Goal: Task Accomplishment & Management: Complete application form

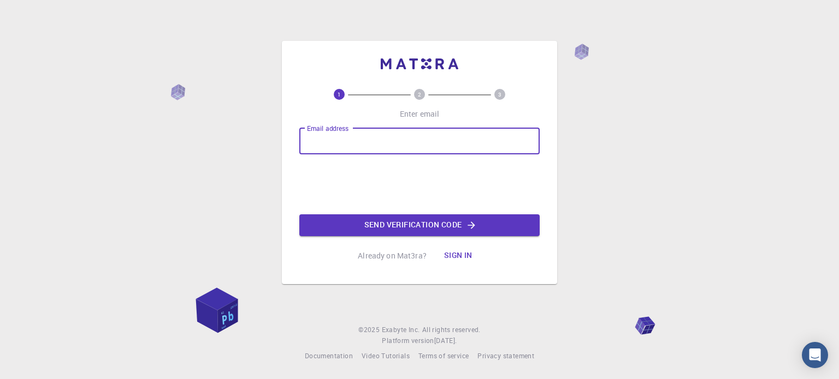
type input "[EMAIL_ADDRESS][DOMAIN_NAME]"
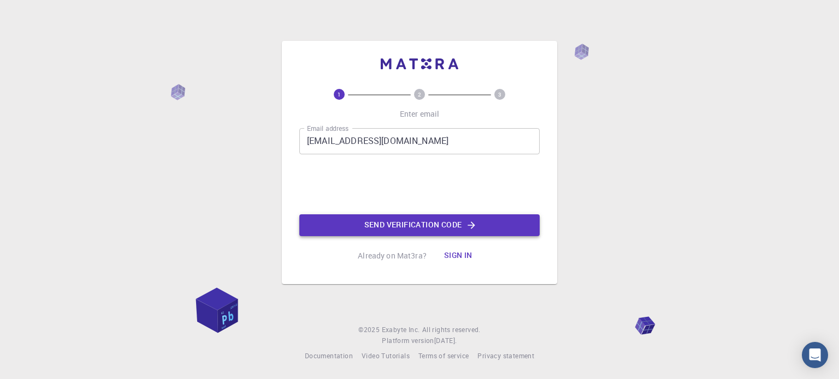
click at [364, 221] on button "Send verification code" at bounding box center [419, 226] width 240 height 22
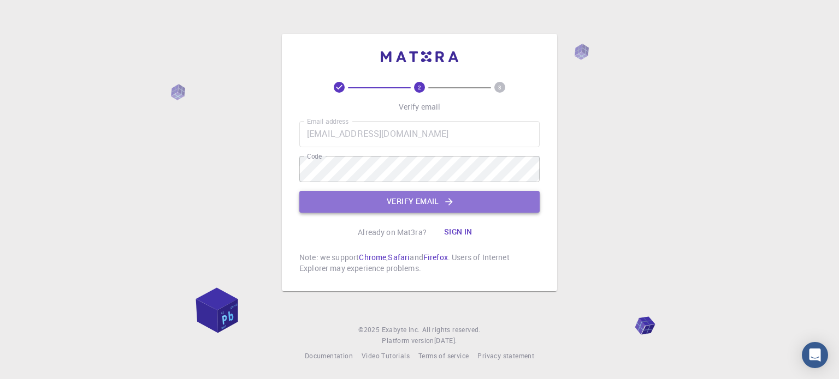
click at [385, 203] on button "Verify email" at bounding box center [419, 202] width 240 height 22
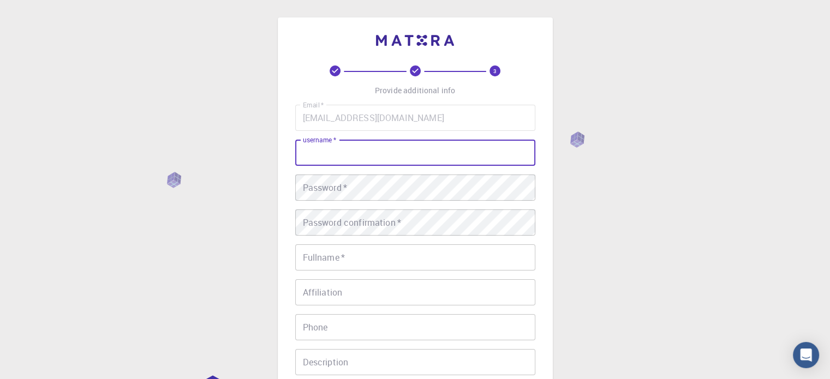
click at [395, 153] on input "username   *" at bounding box center [415, 153] width 240 height 26
type input "Alina96"
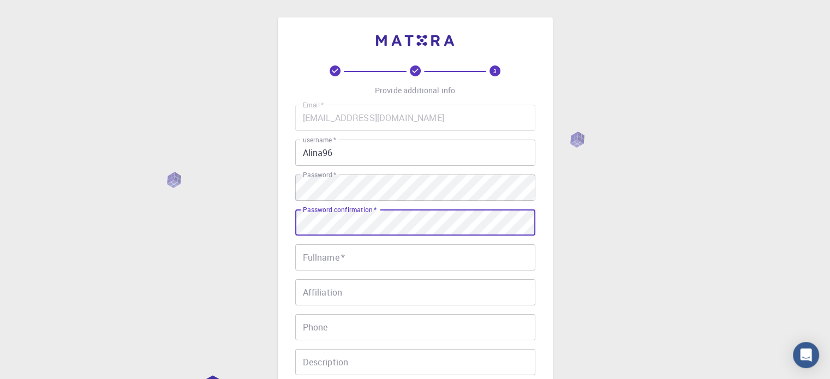
drag, startPoint x: 374, startPoint y: 253, endPoint x: 362, endPoint y: 267, distance: 18.6
click at [374, 253] on input "Fullname   *" at bounding box center [415, 258] width 240 height 26
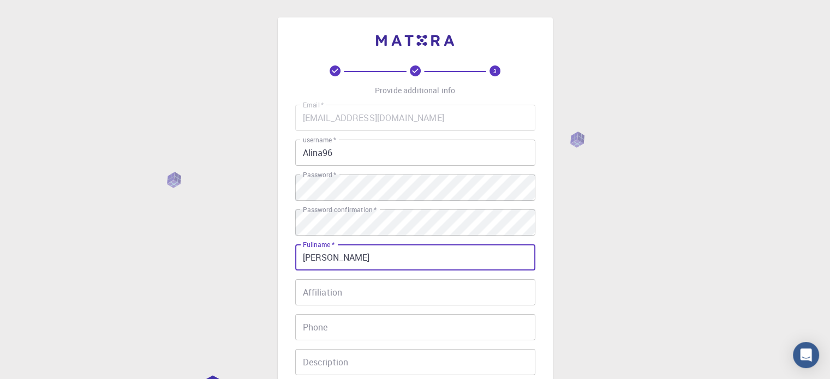
type input "[PERSON_NAME]"
click at [358, 293] on input "Affiliation" at bounding box center [415, 293] width 240 height 26
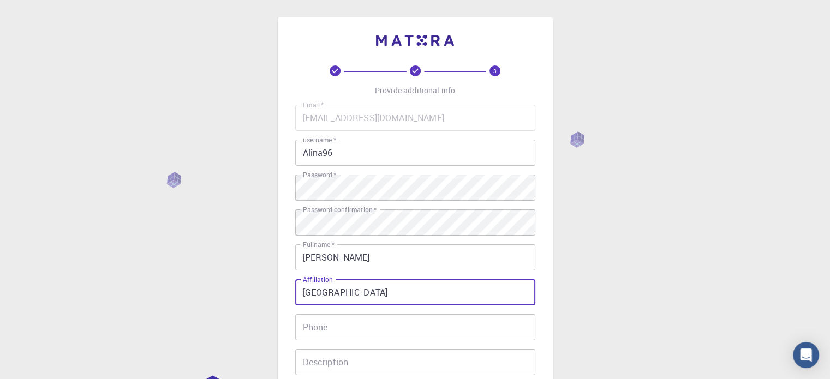
type input "[GEOGRAPHIC_DATA]"
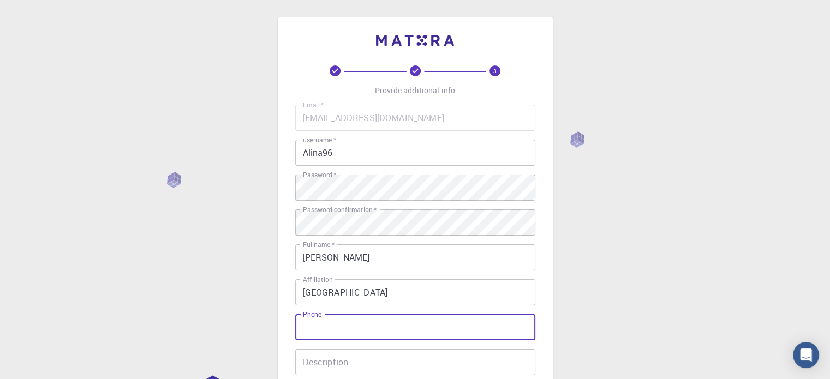
click at [367, 325] on input "Phone" at bounding box center [415, 327] width 240 height 26
type input "0680643615"
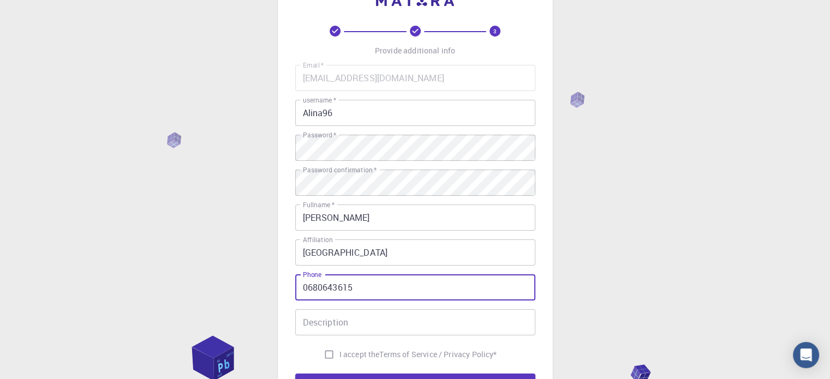
scroll to position [164, 0]
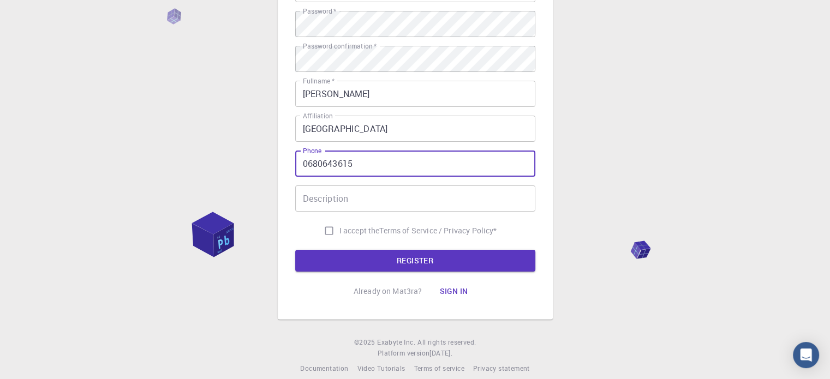
click at [355, 200] on input "Description" at bounding box center [415, 199] width 240 height 26
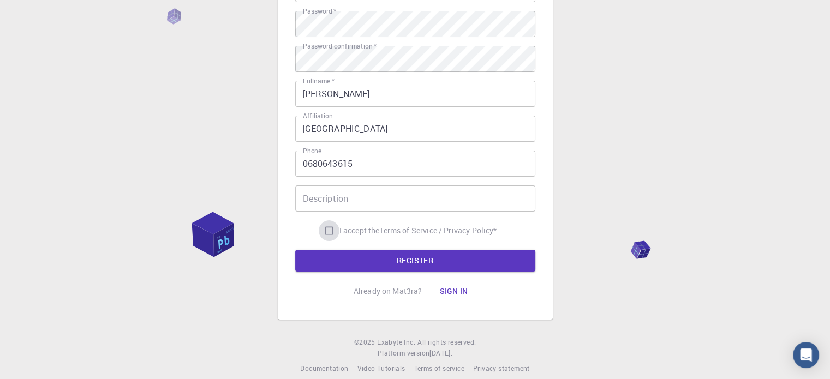
click at [327, 228] on input "I accept the Terms of Service / Privacy Policy *" at bounding box center [329, 231] width 21 height 21
checkbox input "true"
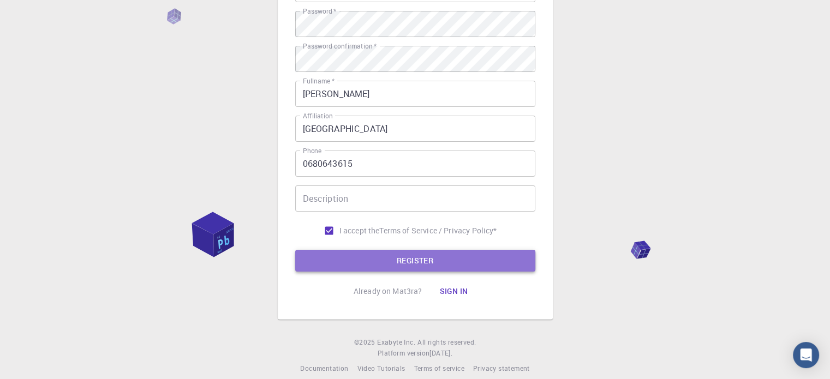
click at [367, 257] on button "REGISTER" at bounding box center [415, 261] width 240 height 22
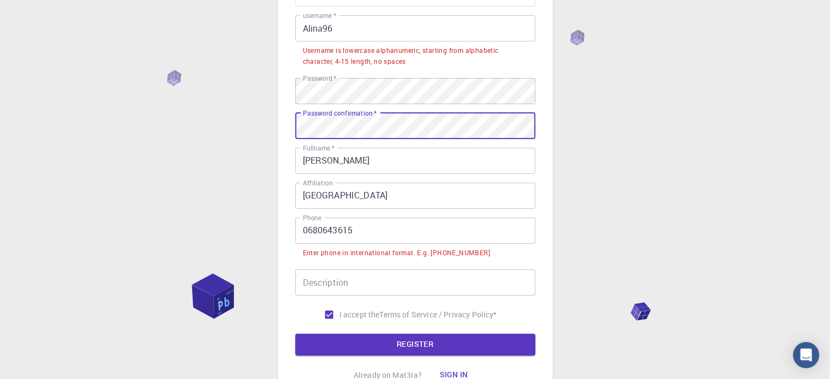
scroll to position [221, 0]
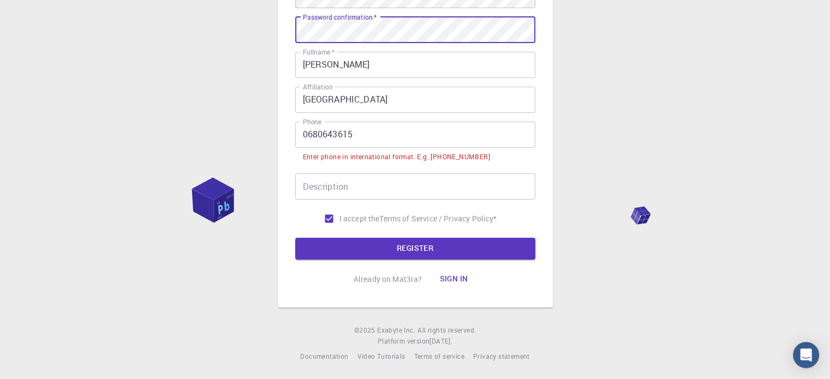
click at [301, 128] on input "0680643615" at bounding box center [415, 135] width 240 height 26
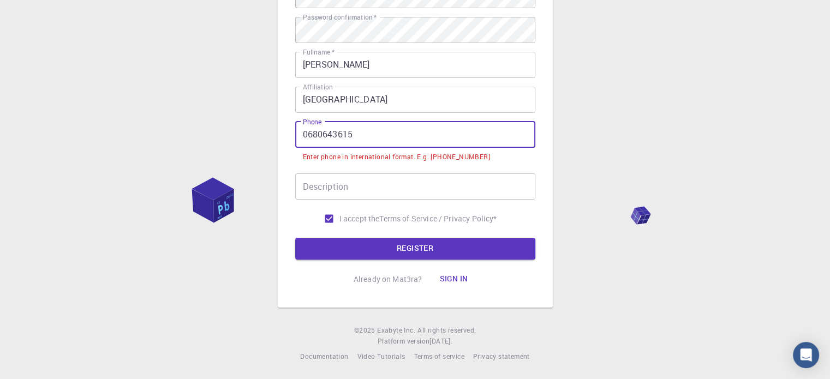
scroll to position [204, 0]
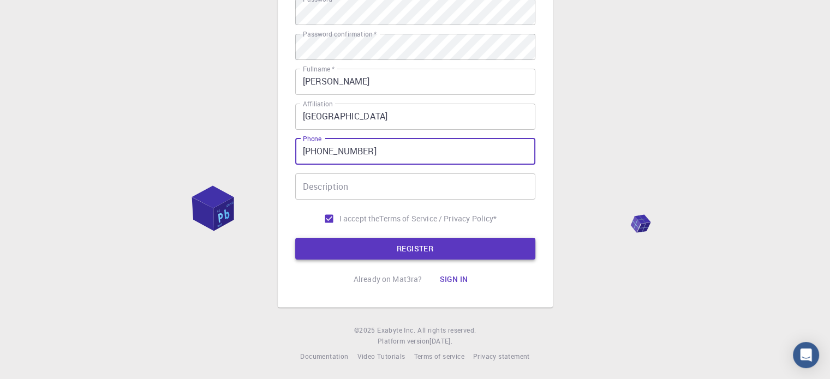
type input "[PHONE_NUMBER]"
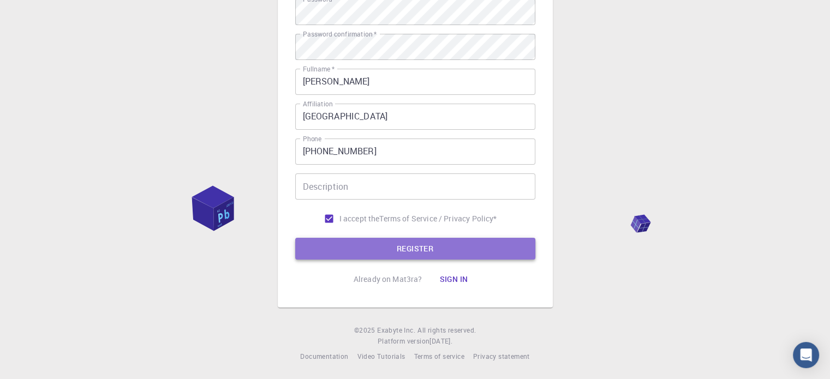
click at [367, 248] on button "REGISTER" at bounding box center [415, 249] width 240 height 22
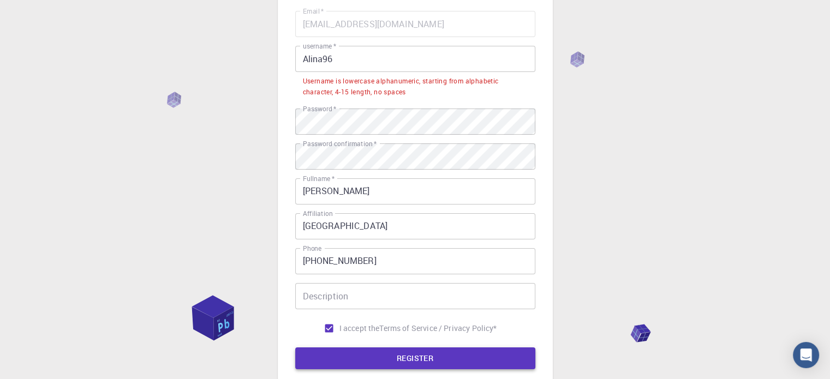
scroll to position [0, 0]
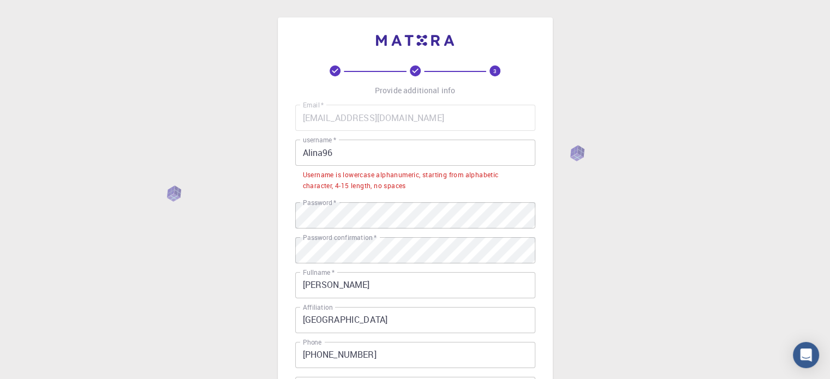
click at [356, 156] on input "Alina96" at bounding box center [415, 153] width 240 height 26
click at [325, 154] on input "Alina96" at bounding box center [415, 153] width 240 height 26
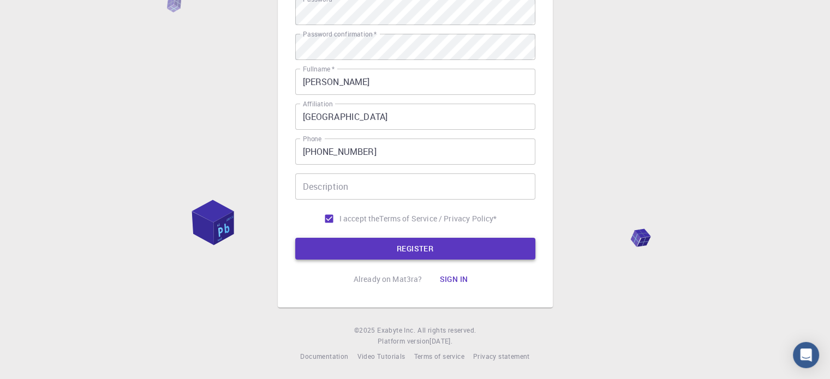
click at [372, 239] on button "REGISTER" at bounding box center [415, 249] width 240 height 22
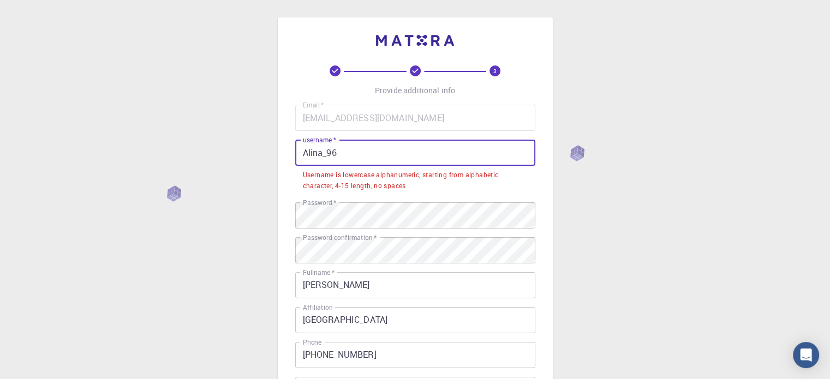
click at [301, 151] on input "Alina_96" at bounding box center [415, 153] width 240 height 26
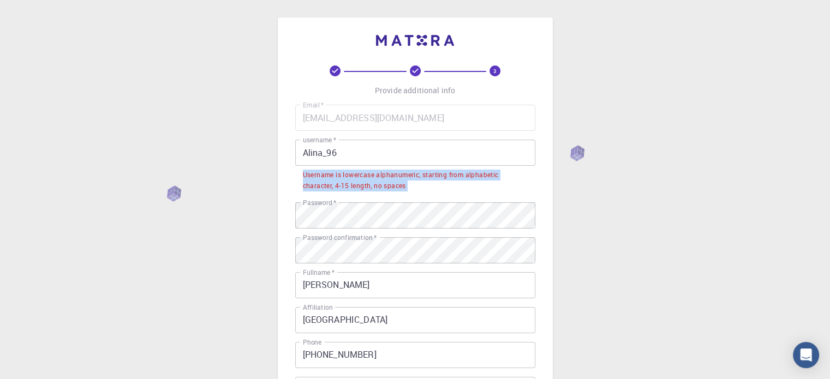
drag, startPoint x: 300, startPoint y: 174, endPoint x: 421, endPoint y: 198, distance: 123.7
click at [421, 198] on div "Email   * [EMAIL_ADDRESS][DOMAIN_NAME] Email   * username   * Alina_96 username…" at bounding box center [415, 269] width 240 height 328
copy div "Username is lowercase alphanumeric, starting from alphabetic character, 4-15 le…"
click at [388, 178] on div "Username is lowercase alphanumeric, starting from alphabetic character, 4-15 le…" at bounding box center [415, 181] width 225 height 22
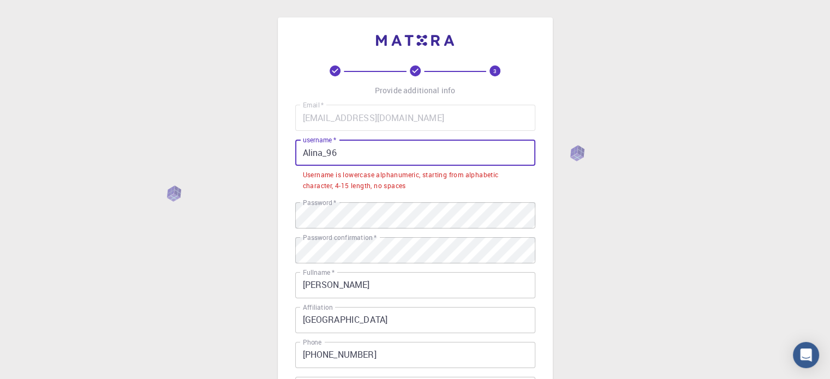
click at [330, 152] on input "Alina_96" at bounding box center [415, 153] width 240 height 26
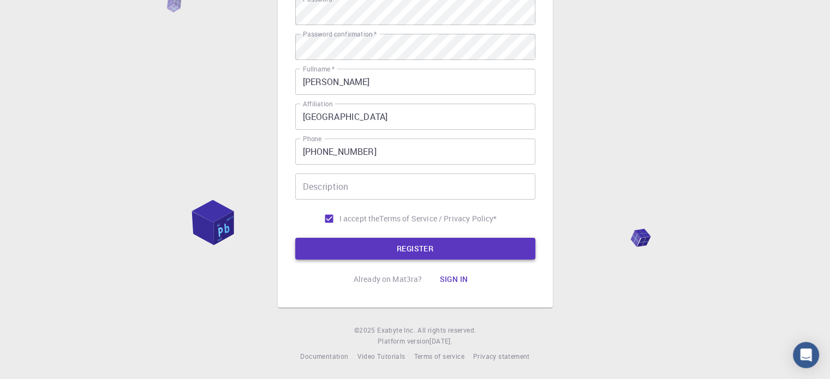
click at [349, 239] on button "REGISTER" at bounding box center [415, 249] width 240 height 22
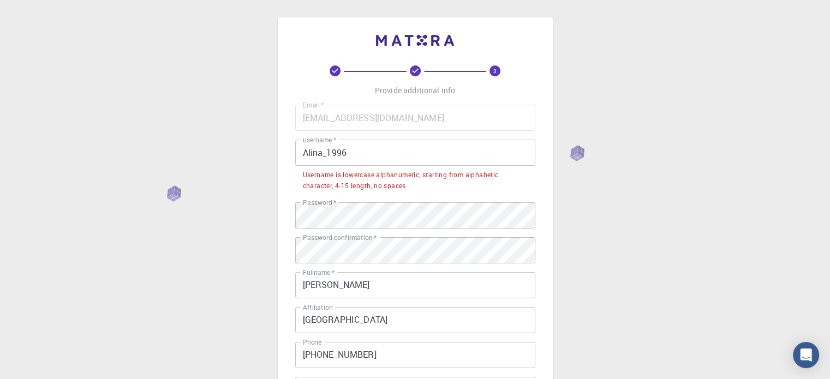
click at [311, 151] on input "Alina_1996" at bounding box center [415, 153] width 240 height 26
click at [353, 157] on input "Alina_1996" at bounding box center [415, 153] width 240 height 26
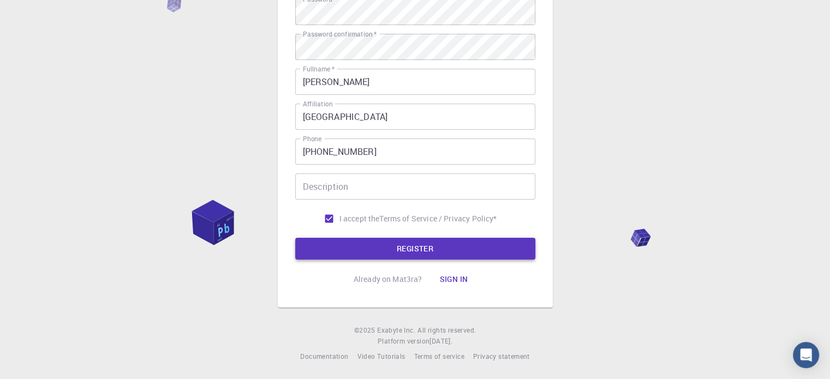
click at [389, 246] on button "REGISTER" at bounding box center [415, 249] width 240 height 22
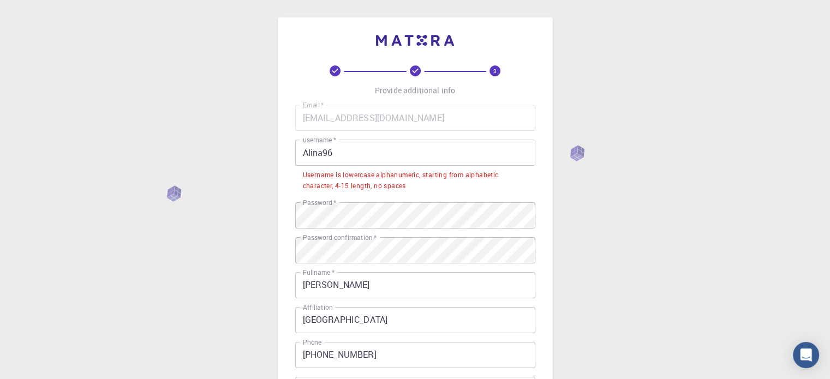
click at [353, 154] on input "Alina96" at bounding box center [415, 153] width 240 height 26
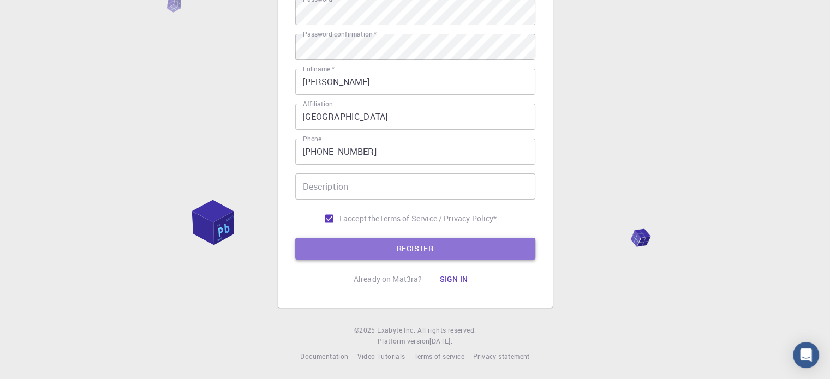
click at [418, 242] on button "REGISTER" at bounding box center [415, 249] width 240 height 22
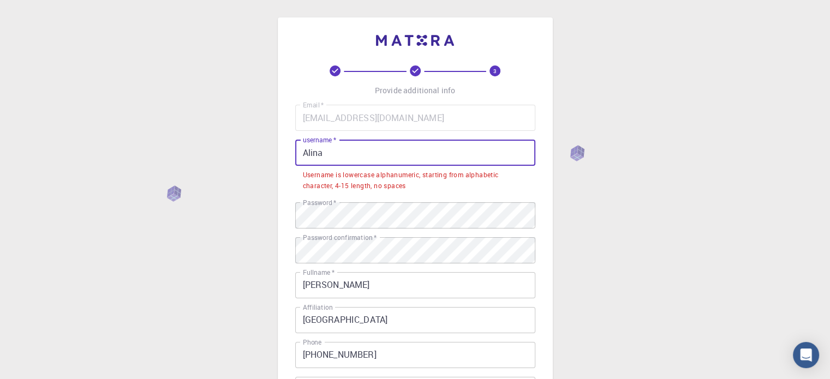
drag, startPoint x: 352, startPoint y: 161, endPoint x: 343, endPoint y: 160, distance: 8.8
click at [352, 161] on input "Alina" at bounding box center [415, 153] width 240 height 26
click at [306, 154] on input "Alina" at bounding box center [415, 153] width 240 height 26
click at [303, 154] on input "Alina" at bounding box center [415, 153] width 240 height 26
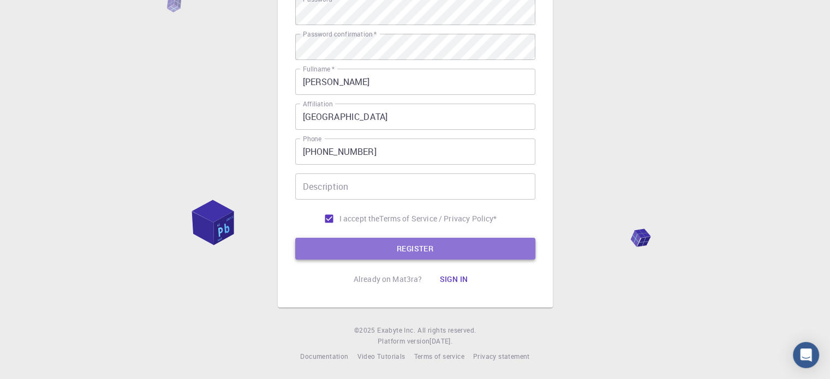
click at [375, 249] on button "REGISTER" at bounding box center [415, 249] width 240 height 22
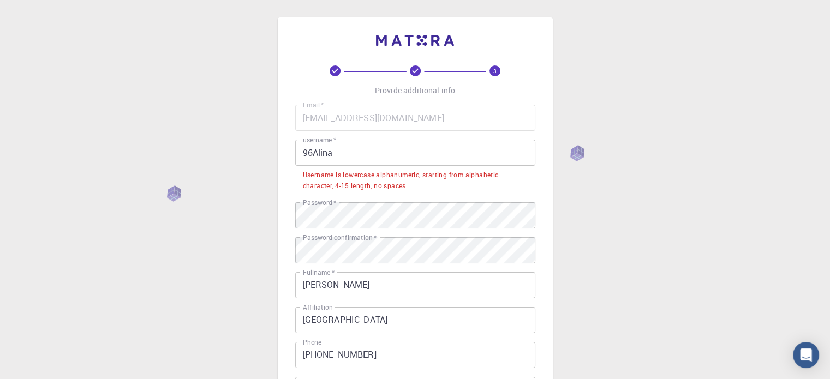
click at [316, 154] on input "96Alina" at bounding box center [415, 153] width 240 height 26
click at [312, 152] on input "96Alina" at bounding box center [415, 153] width 240 height 26
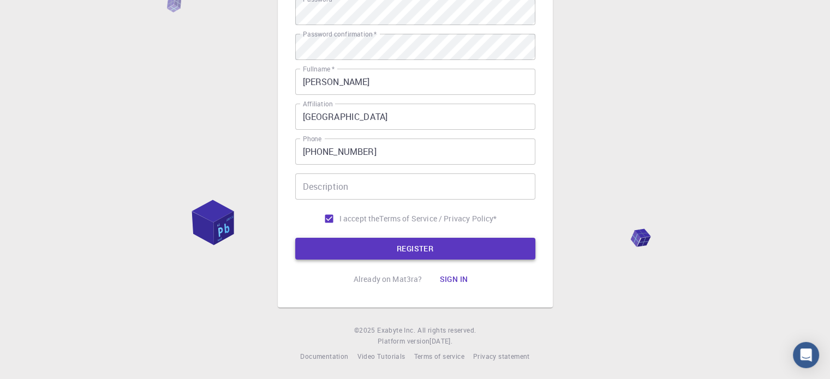
type input "96_Alina"
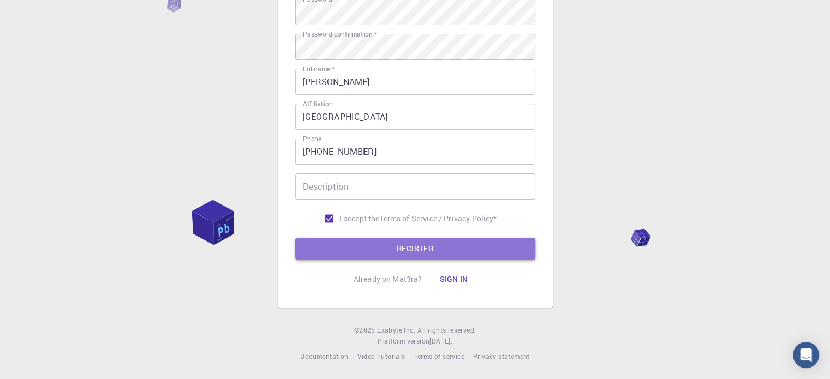
click at [413, 255] on button "REGISTER" at bounding box center [415, 249] width 240 height 22
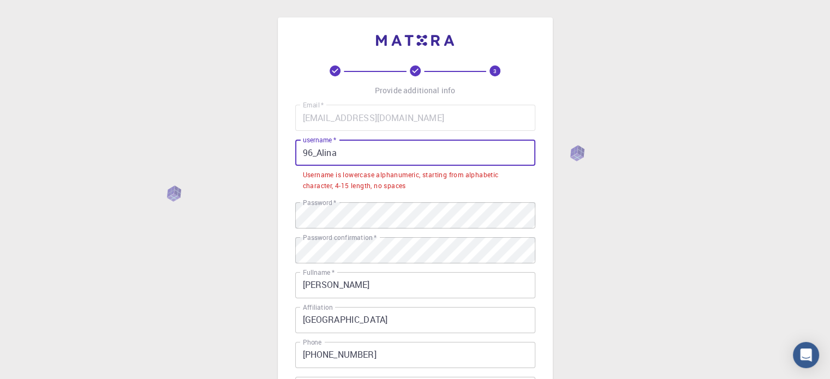
drag, startPoint x: 350, startPoint y: 150, endPoint x: 277, endPoint y: 156, distance: 72.8
click at [278, 156] on div "3 Provide additional info Email   * [EMAIL_ADDRESS][DOMAIN_NAME] Email   * user…" at bounding box center [415, 264] width 275 height 494
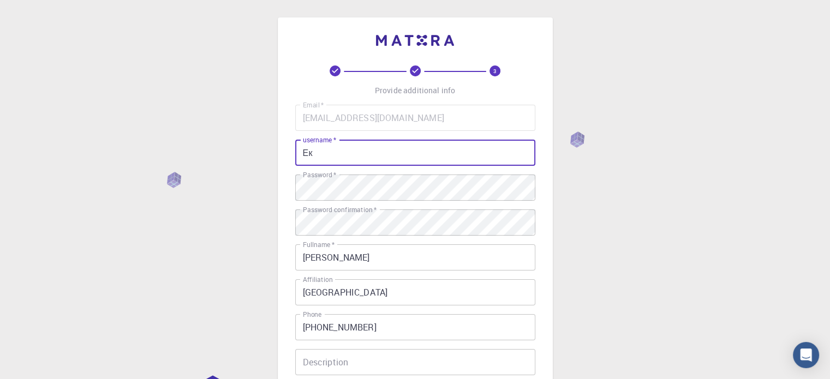
type input "[PERSON_NAME]"
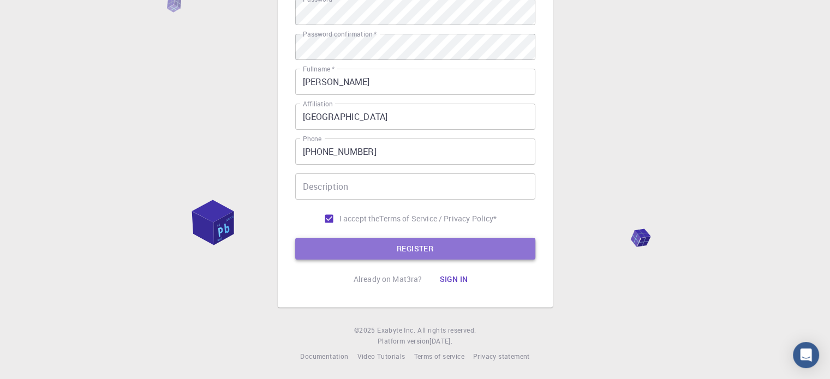
click at [402, 248] on button "REGISTER" at bounding box center [415, 249] width 240 height 22
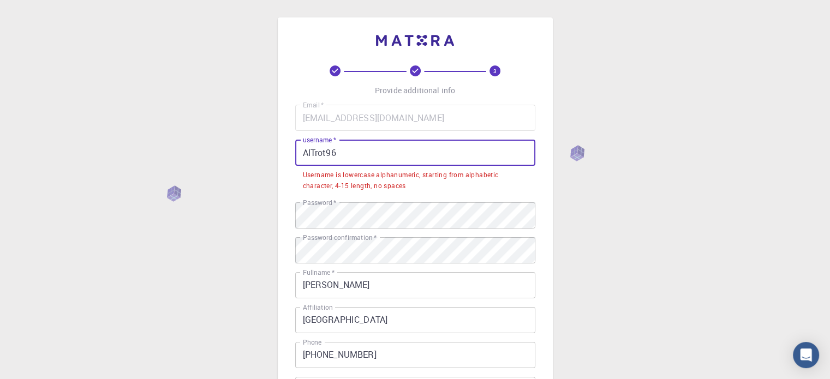
click at [326, 154] on input "AlTrot96" at bounding box center [415, 153] width 240 height 26
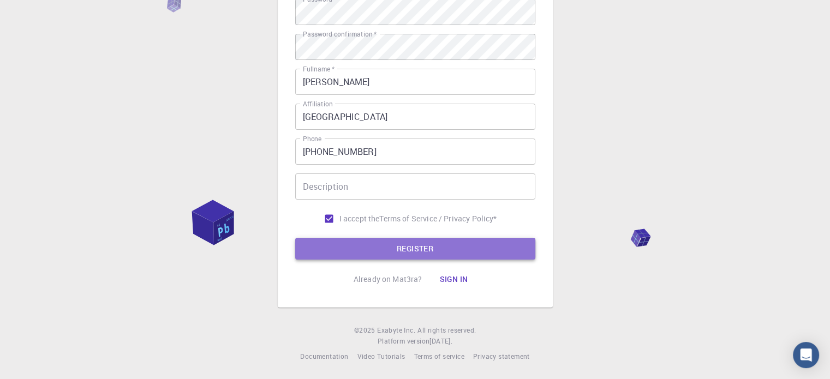
click at [367, 246] on button "REGISTER" at bounding box center [415, 249] width 240 height 22
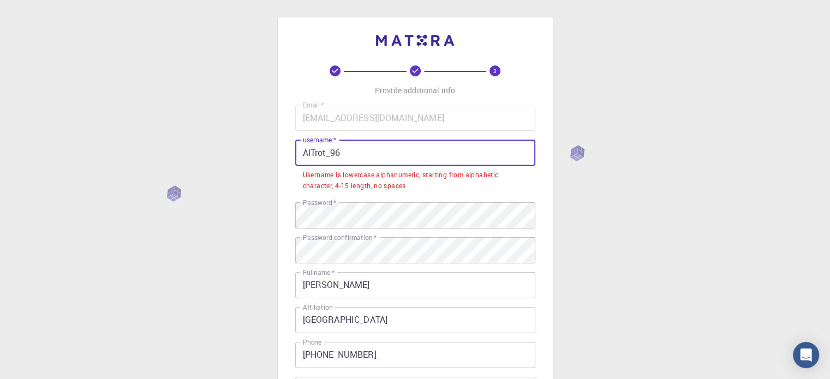
drag, startPoint x: 368, startPoint y: 149, endPoint x: 296, endPoint y: 156, distance: 71.8
click at [313, 152] on input "AlTrot_96" at bounding box center [415, 153] width 240 height 26
click at [366, 151] on input "AlTrot_96" at bounding box center [415, 153] width 240 height 26
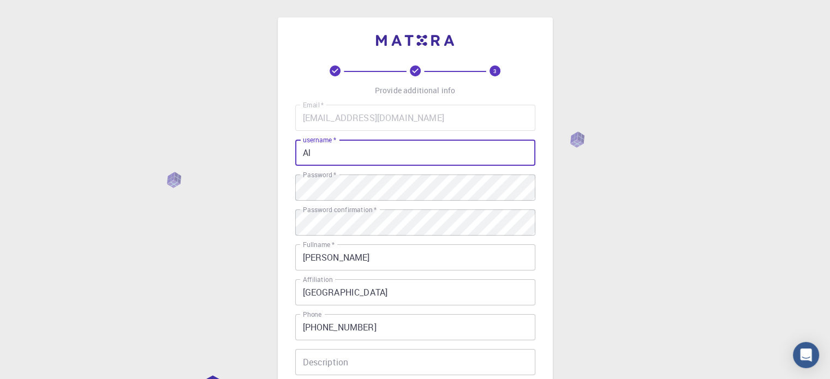
type input "A"
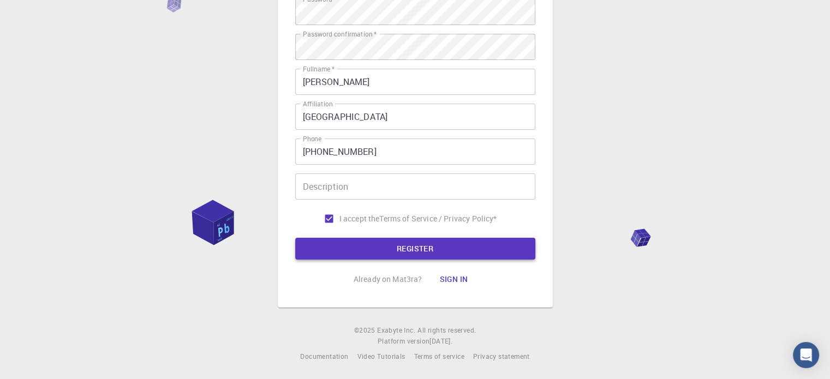
click at [395, 250] on button "REGISTER" at bounding box center [415, 249] width 240 height 22
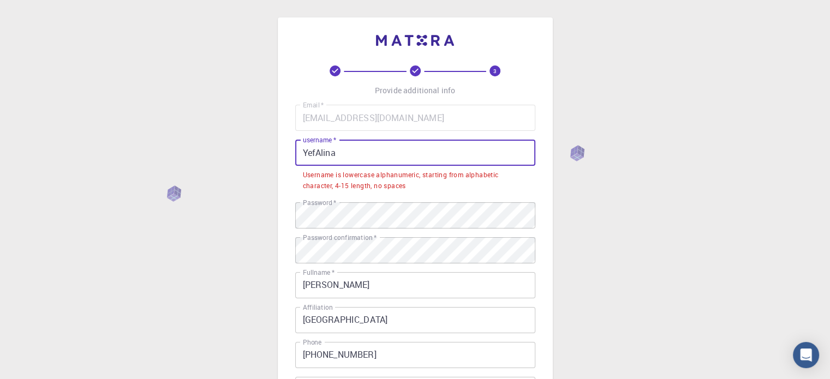
click at [362, 151] on input "YefAlina" at bounding box center [415, 153] width 240 height 26
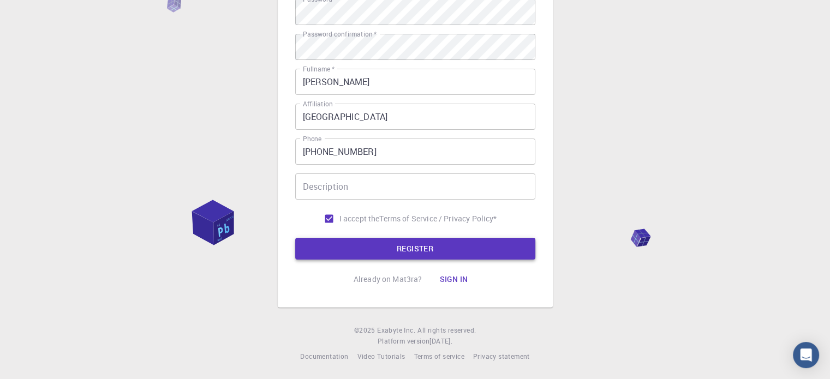
type input "YefAlina96"
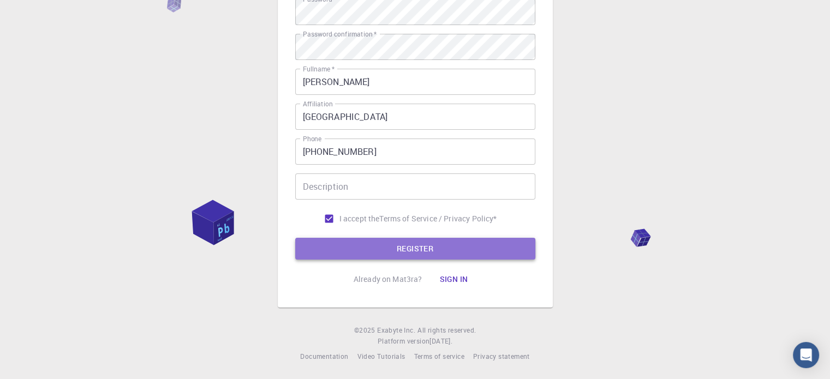
click at [342, 247] on button "REGISTER" at bounding box center [415, 249] width 240 height 22
